Goal: Navigation & Orientation: Find specific page/section

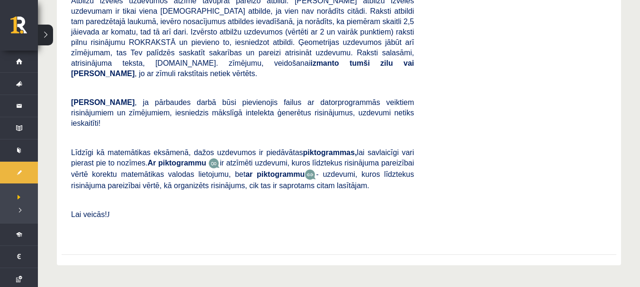
scroll to position [1172, 0]
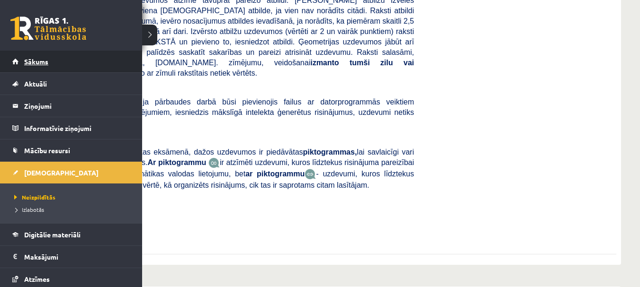
click at [56, 58] on link "Sākums" at bounding box center [71, 62] width 118 height 22
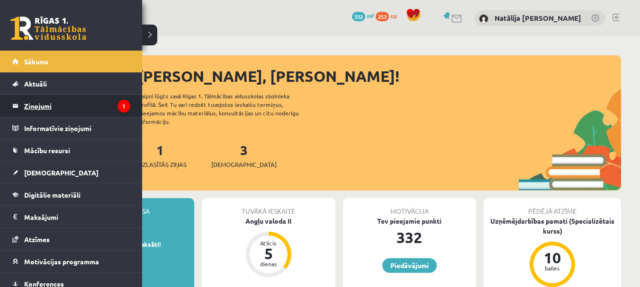
click at [83, 100] on legend "Ziņojumi 1" at bounding box center [77, 106] width 106 height 22
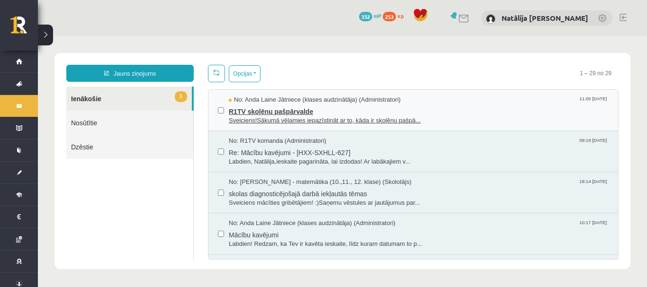
click at [273, 114] on span "R1TV skolēnu pašpārvalde" at bounding box center [419, 111] width 380 height 12
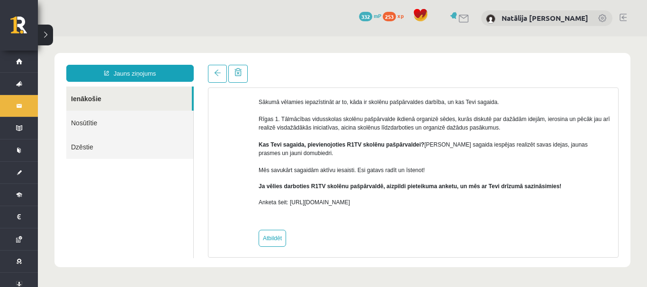
scroll to position [89, 0]
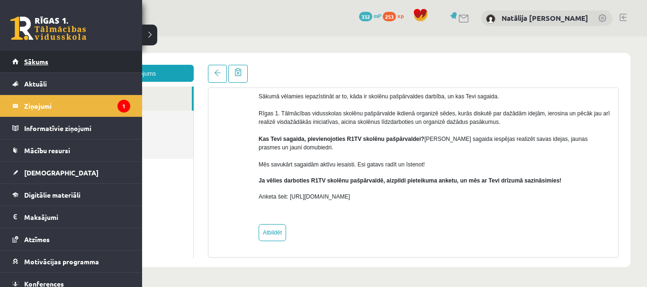
click at [35, 64] on span "Sākums" at bounding box center [36, 61] width 24 height 9
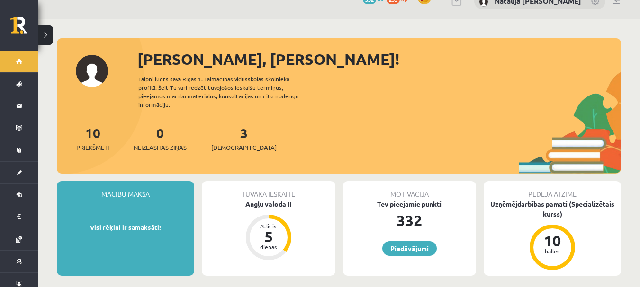
scroll to position [5, 0]
